Goal: Task Accomplishment & Management: Use online tool/utility

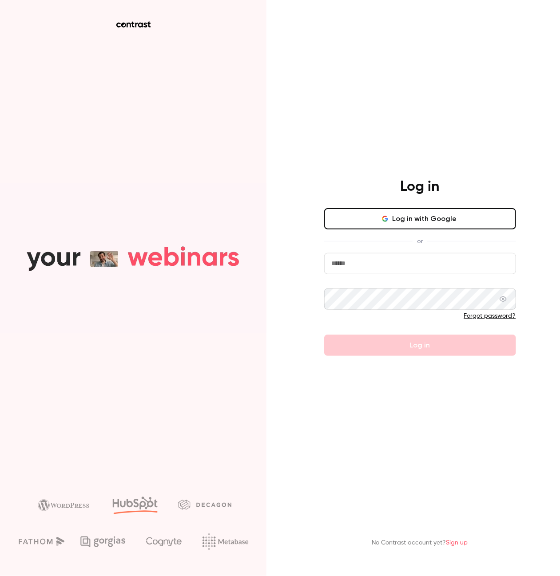
click at [398, 263] on input "email" at bounding box center [420, 263] width 192 height 21
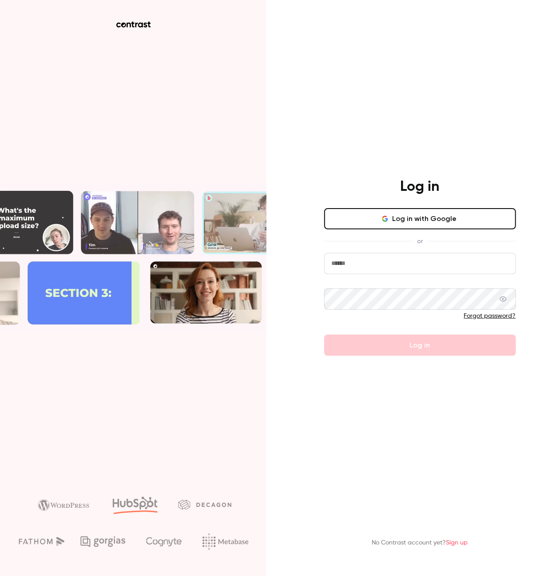
click at [0, 576] on com-1password-button at bounding box center [0, 576] width 0 height 0
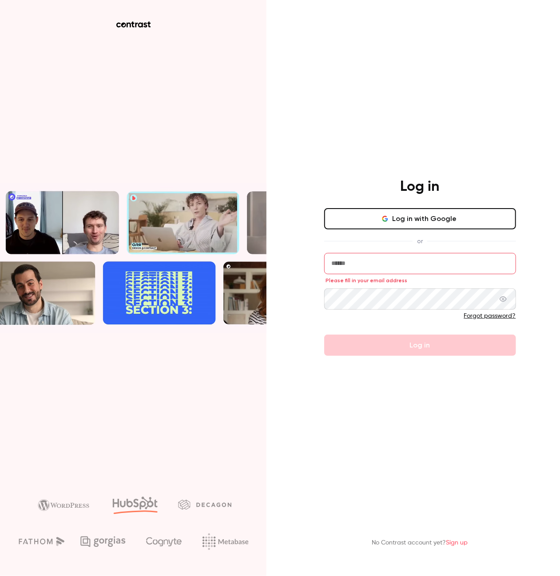
type input "**********"
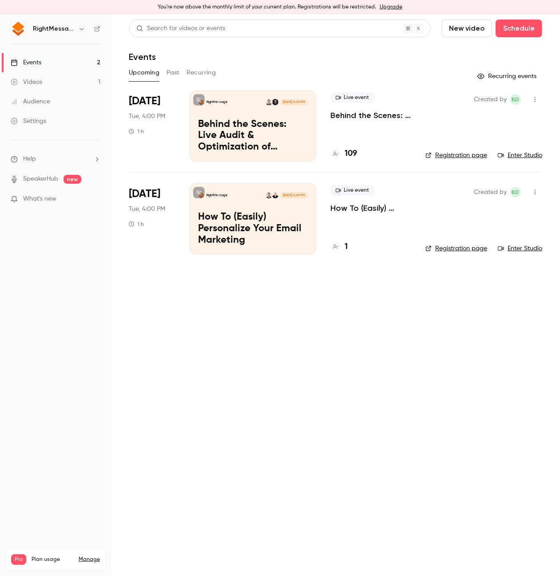
click at [154, 137] on div "[DATE] Tue, 4:00 PM 1 h" at bounding box center [152, 126] width 47 height 71
click at [152, 99] on span "[DATE]" at bounding box center [145, 101] width 32 height 14
click at [223, 101] on p "RightMessage" at bounding box center [217, 102] width 21 height 4
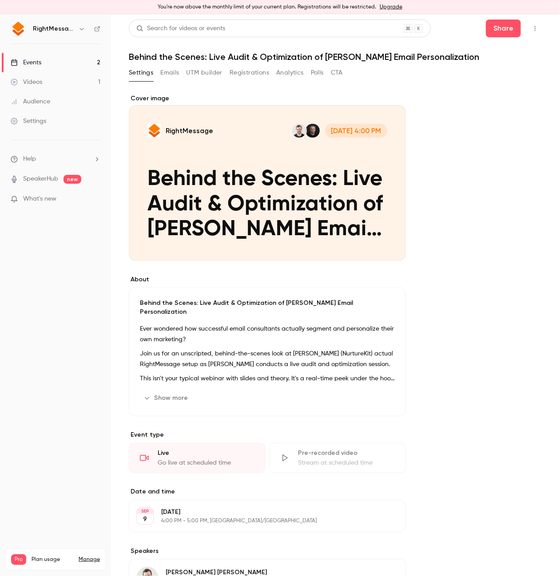
click at [242, 71] on button "Registrations" at bounding box center [250, 73] width 40 height 14
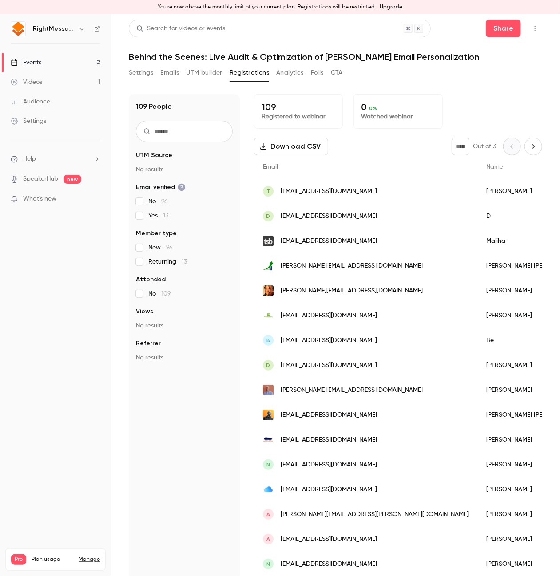
click at [140, 76] on button "Settings" at bounding box center [141, 73] width 24 height 14
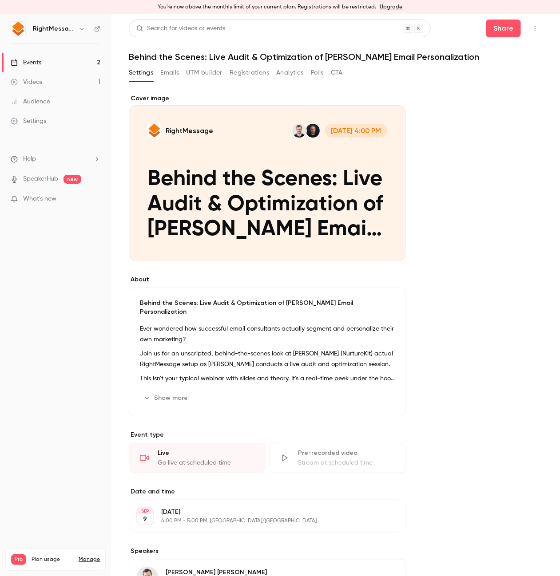
click at [81, 65] on link "Events 2" at bounding box center [55, 63] width 111 height 20
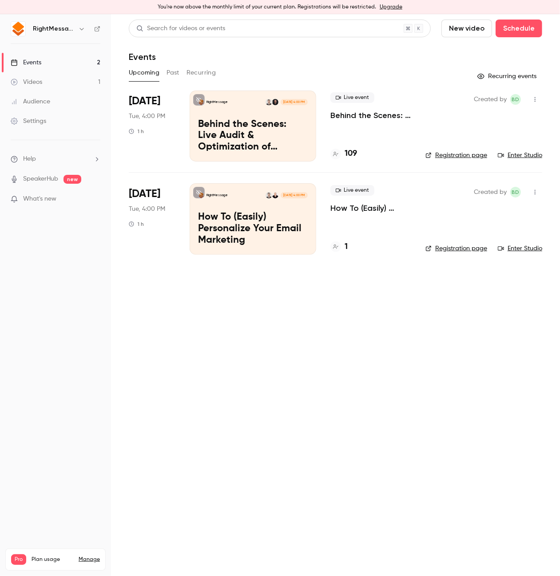
click at [522, 156] on link "Enter Studio" at bounding box center [520, 155] width 44 height 9
click at [250, 114] on div "RightMessage [DATE] 4:00 PM Behind the Scenes: Live Audit & Optimization of [PE…" at bounding box center [253, 126] width 127 height 71
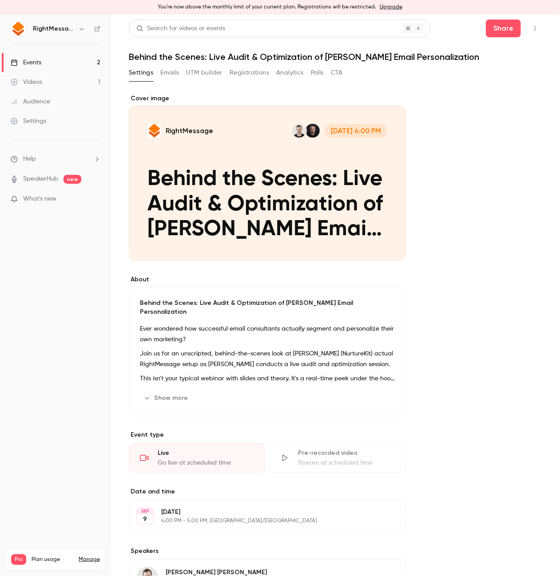
click at [263, 71] on button "Registrations" at bounding box center [250, 73] width 40 height 14
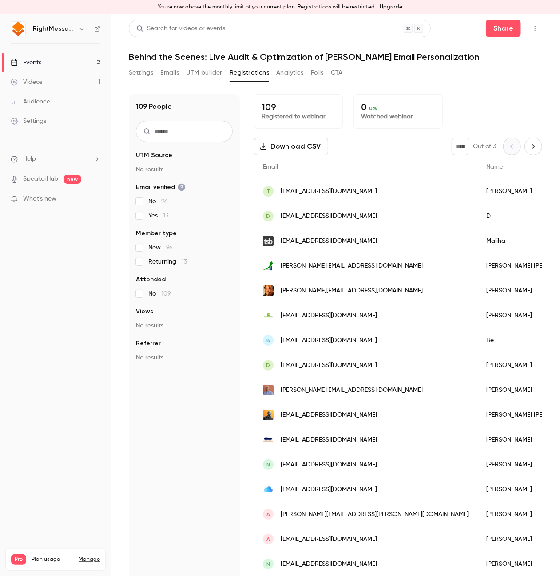
click at [156, 74] on div "Settings Emails UTM builder Registrations Analytics Polls CTA" at bounding box center [236, 73] width 214 height 14
click at [153, 74] on button "Settings" at bounding box center [141, 73] width 24 height 14
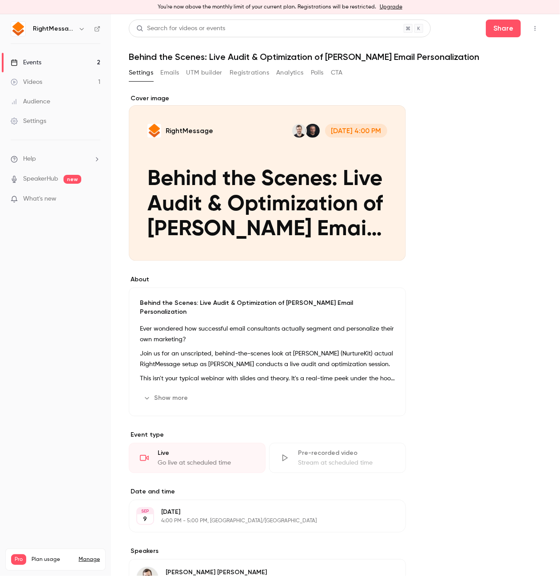
scroll to position [146, 0]
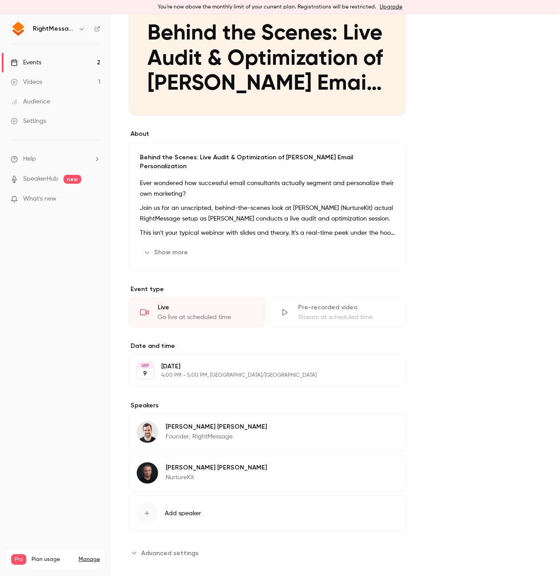
click at [195, 473] on p "NurtureKit" at bounding box center [216, 477] width 101 height 9
click at [532, 444] on div "About Behind the Scenes: Live Audit & Optimization of [PERSON_NAME] Email Perso…" at bounding box center [335, 374] width 413 height 853
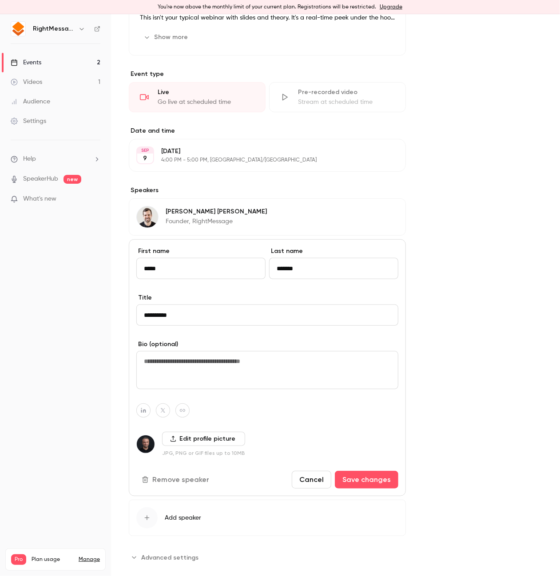
scroll to position [365, 0]
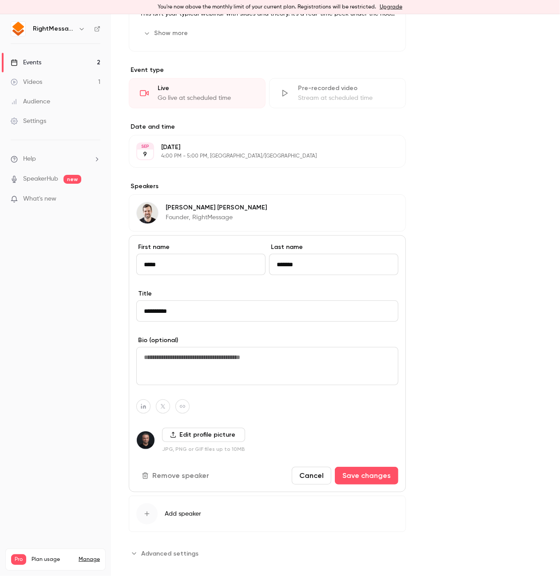
click at [305, 470] on button "Cancel" at bounding box center [312, 476] width 40 height 18
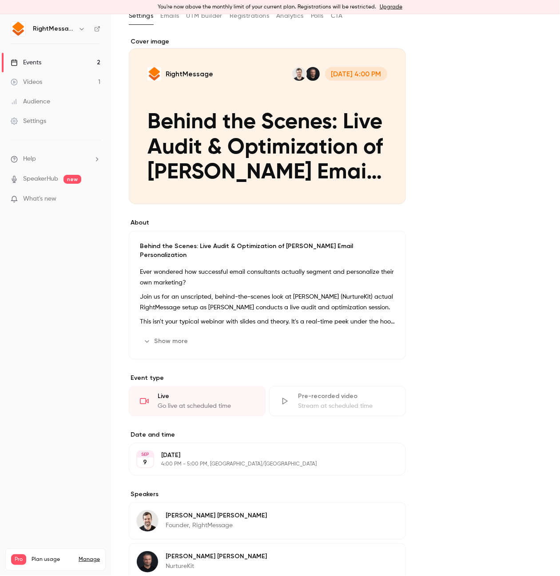
scroll to position [0, 0]
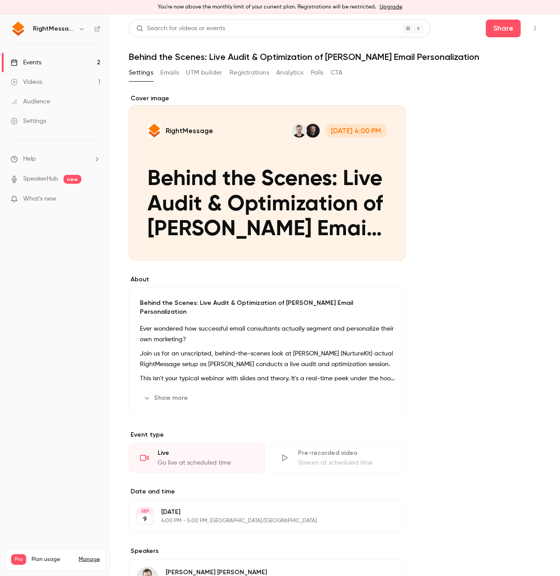
click at [167, 75] on button "Emails" at bounding box center [169, 73] width 19 height 14
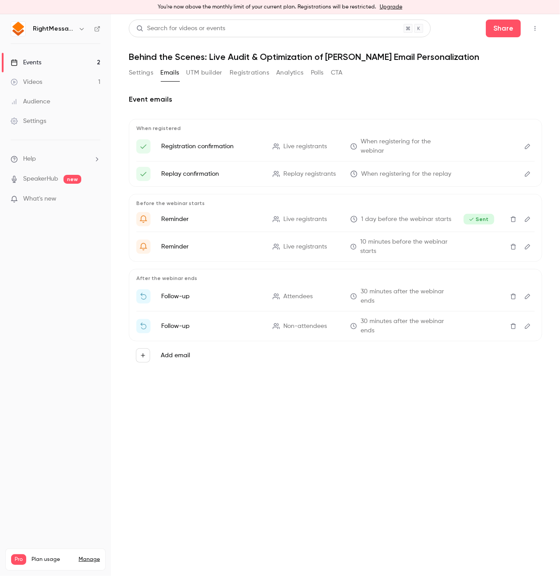
click at [202, 74] on button "UTM builder" at bounding box center [205, 73] width 36 height 14
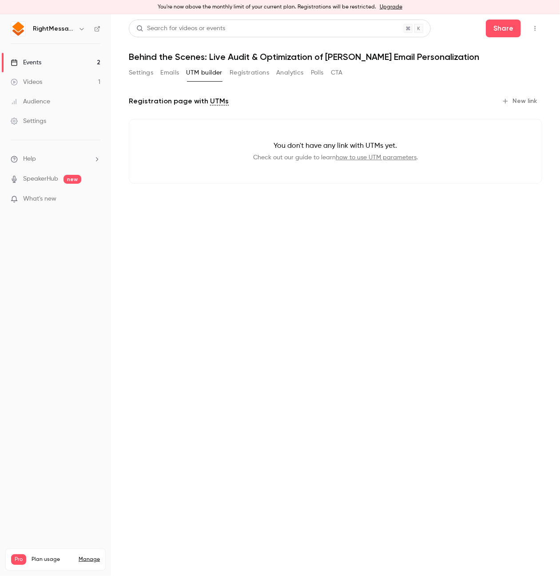
click at [230, 74] on button "Registrations" at bounding box center [250, 73] width 40 height 14
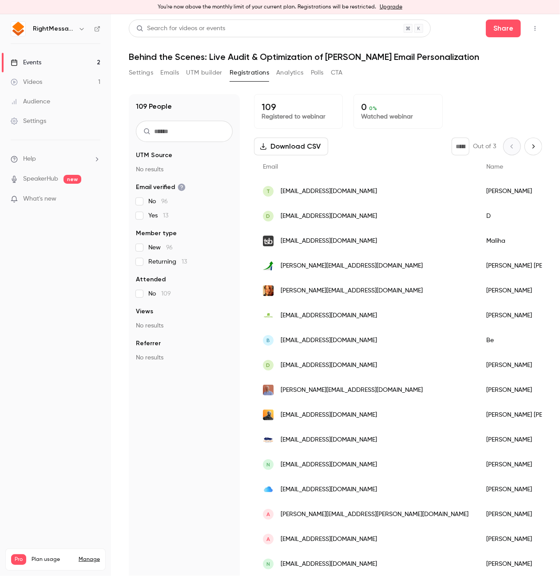
click at [256, 77] on button "Registrations" at bounding box center [250, 73] width 40 height 14
click at [286, 76] on button "Analytics" at bounding box center [290, 73] width 28 height 14
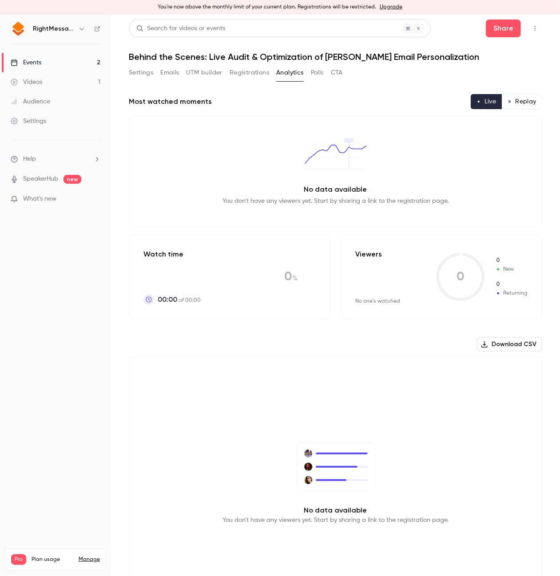
click at [316, 74] on button "Polls" at bounding box center [317, 73] width 13 height 14
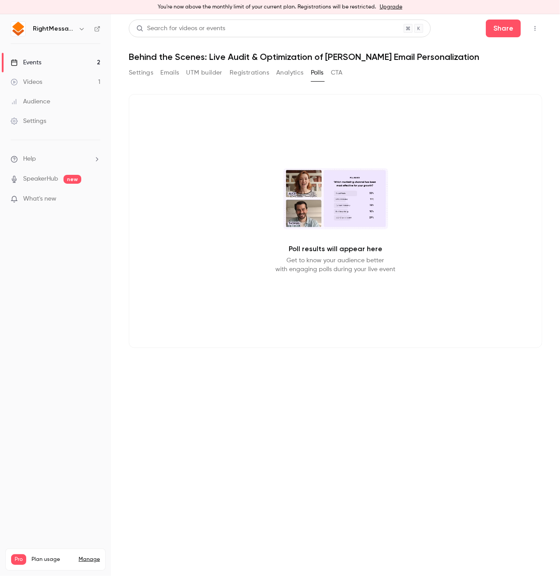
click at [338, 74] on button "CTA" at bounding box center [337, 73] width 12 height 14
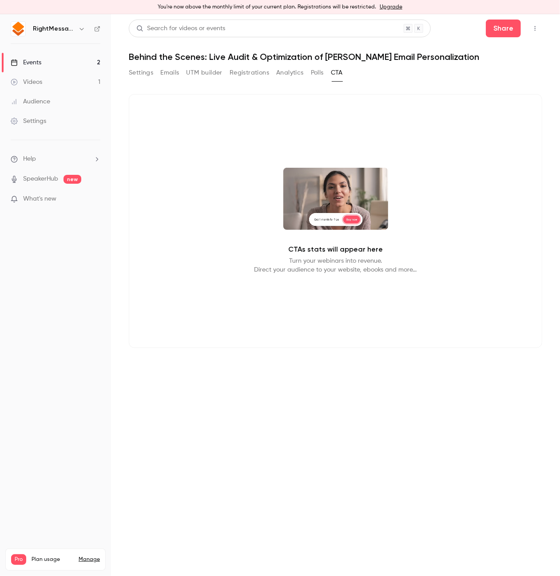
click at [533, 28] on icon "button" at bounding box center [535, 28] width 7 height 6
click at [499, 89] on li "Invite to Studio" at bounding box center [494, 97] width 96 height 23
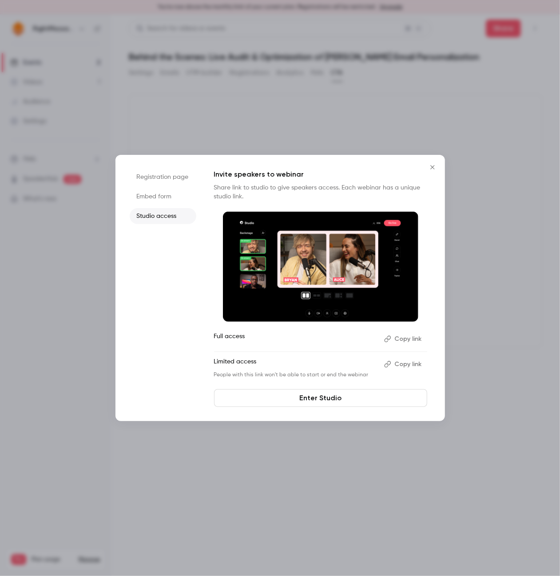
click at [417, 364] on button "Copy link" at bounding box center [404, 365] width 47 height 14
click at [431, 173] on button "Close" at bounding box center [433, 168] width 18 height 18
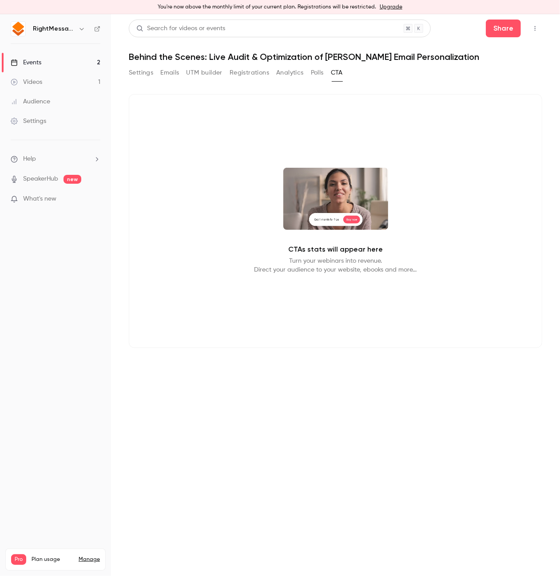
click at [144, 292] on div "CTAs stats will appear here Turn your webinars into revenue. Direct your audien…" at bounding box center [335, 221] width 413 height 254
